Goal: Transaction & Acquisition: Download file/media

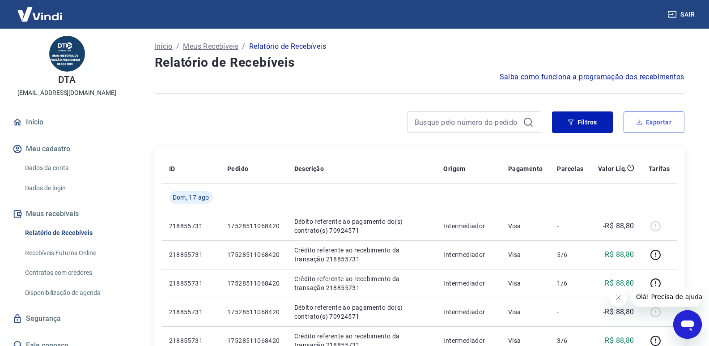
click at [657, 122] on button "Exportar" at bounding box center [654, 121] width 61 height 21
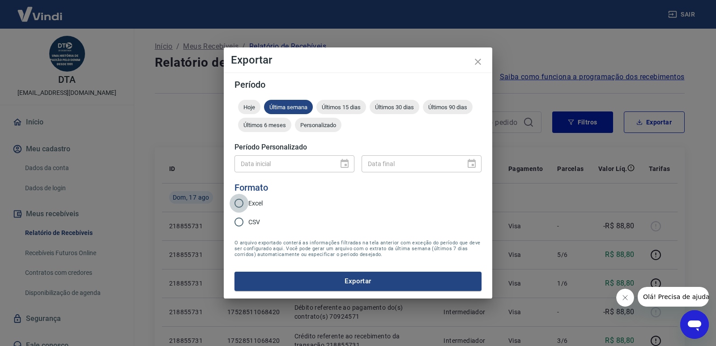
click at [245, 204] on input "Excel" at bounding box center [239, 203] width 19 height 19
radio input "true"
click at [349, 278] on button "Exportar" at bounding box center [357, 281] width 247 height 19
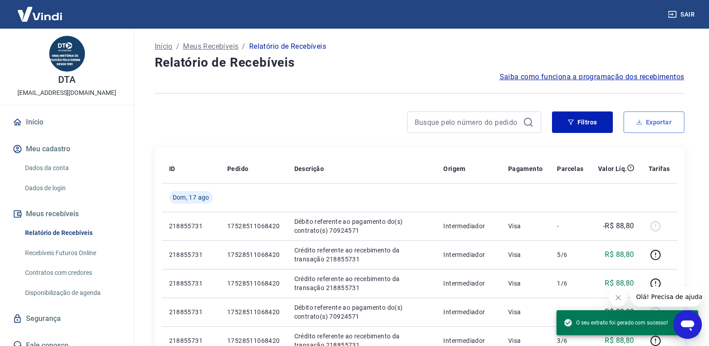
click at [651, 123] on button "Exportar" at bounding box center [654, 121] width 61 height 21
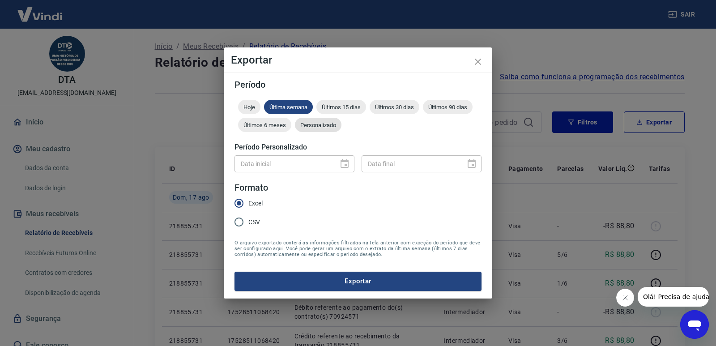
click at [323, 124] on span "Personalizado" at bounding box center [318, 125] width 47 height 7
click at [343, 166] on icon "Choose date" at bounding box center [344, 163] width 11 height 11
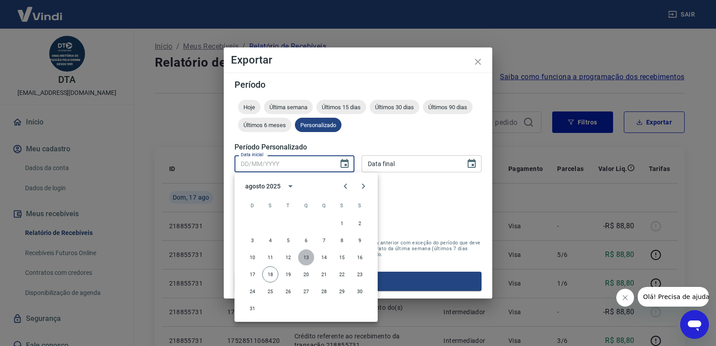
click at [307, 256] on button "13" at bounding box center [306, 257] width 16 height 16
type input "[DATE]"
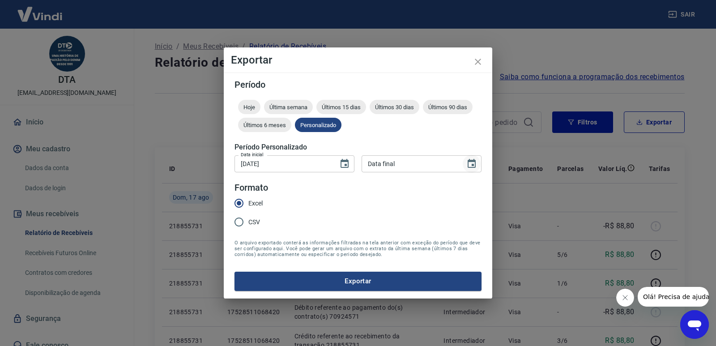
click at [473, 164] on icon "Choose date" at bounding box center [472, 163] width 8 height 9
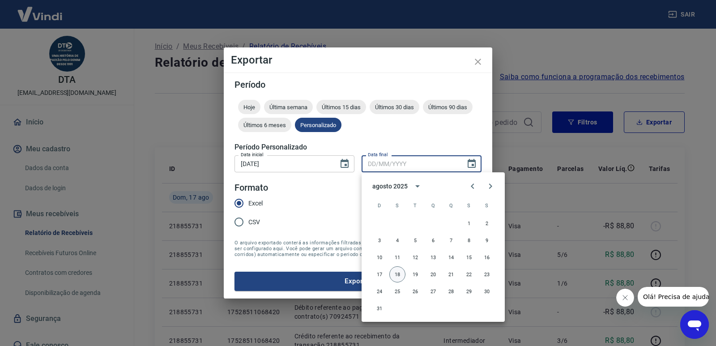
click at [393, 269] on button "18" at bounding box center [397, 274] width 16 height 16
type input "[DATE]"
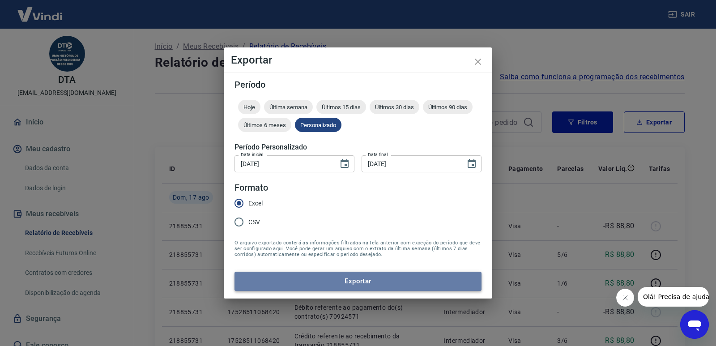
click at [366, 279] on button "Exportar" at bounding box center [357, 281] width 247 height 19
